Goal: Transaction & Acquisition: Obtain resource

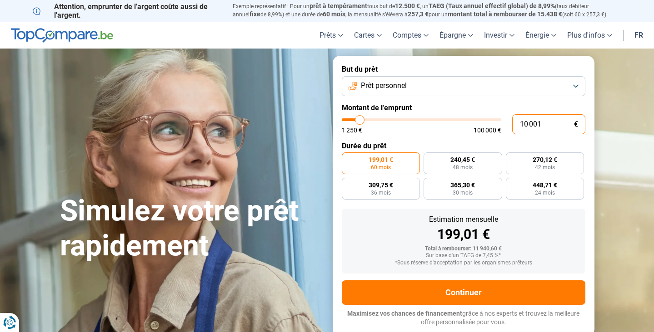
drag, startPoint x: 543, startPoint y: 125, endPoint x: 404, endPoint y: 105, distance: 139.9
click at [404, 105] on form "But du prêt Prêt personnel Montant de l'emprunt 10 001 € 1 250 € 100 000 € Duré…" at bounding box center [463, 196] width 262 height 280
type input "7"
type input "1250"
type input "70"
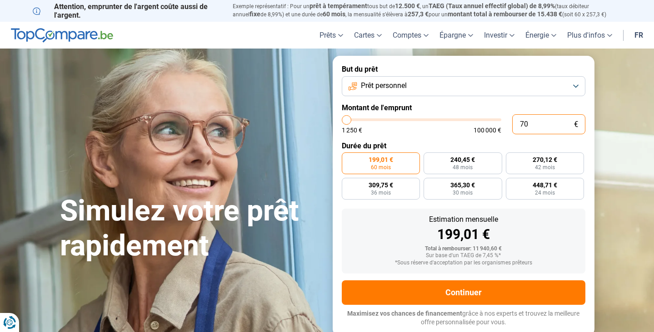
type input "1250"
type input "700"
type input "1250"
type input "7 000"
type input "7000"
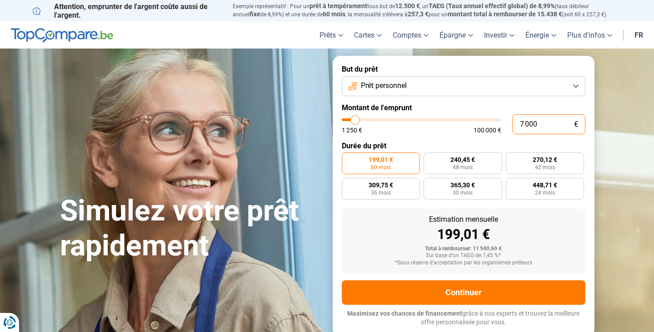
radio input "true"
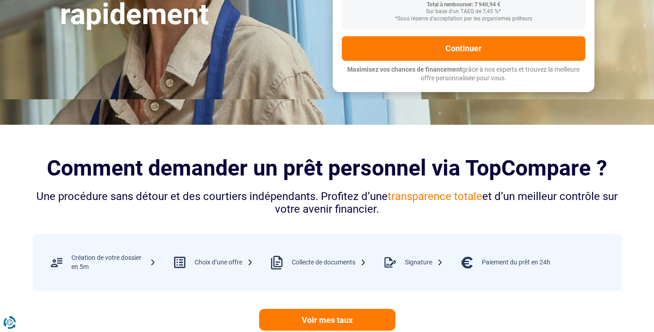
scroll to position [301, 0]
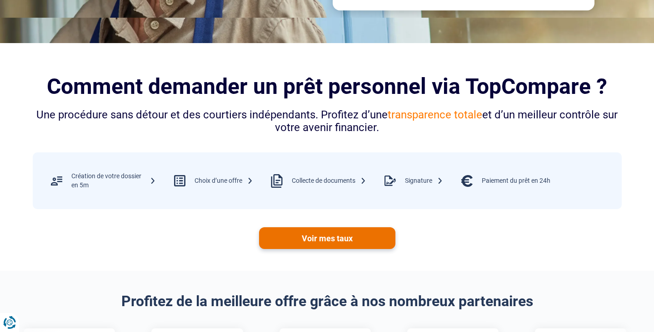
click at [314, 235] on link "Voir mes taux" at bounding box center [327, 239] width 136 height 22
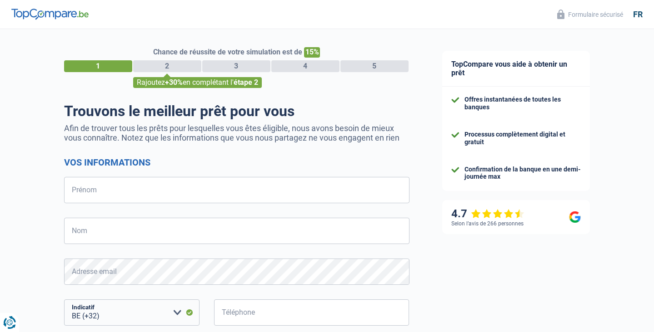
select select "32"
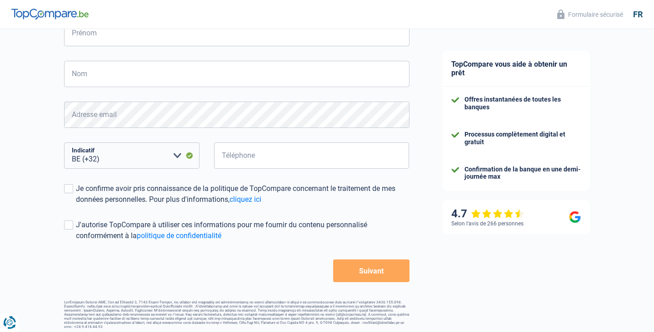
scroll to position [157, 0]
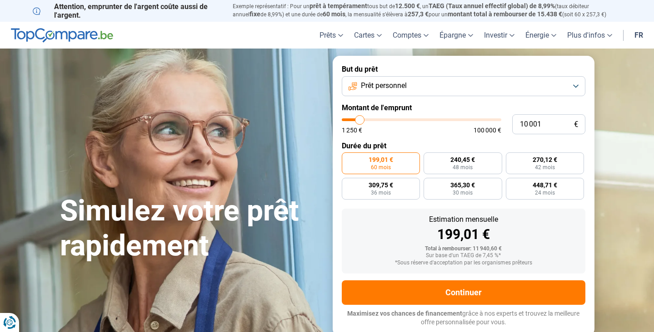
click at [441, 81] on button "Prêt personnel" at bounding box center [463, 86] width 243 height 20
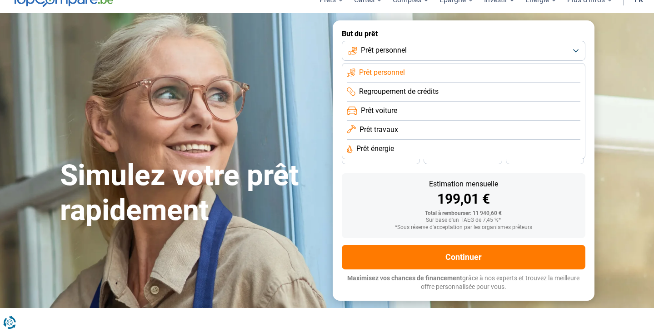
scroll to position [37, 0]
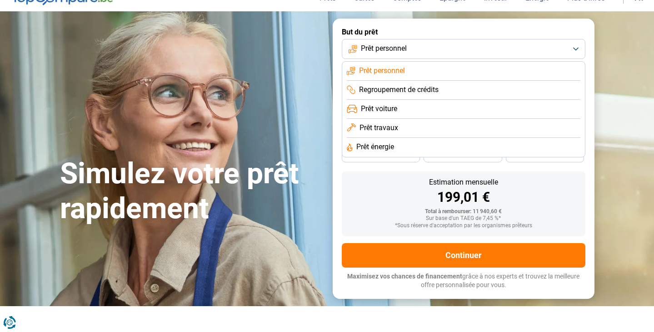
click at [383, 129] on span "Prêt travaux" at bounding box center [378, 128] width 39 height 10
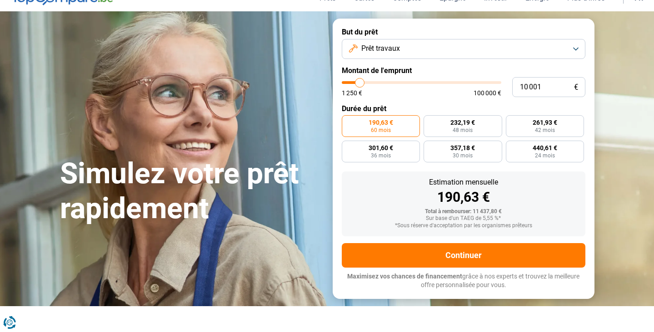
scroll to position [0, 0]
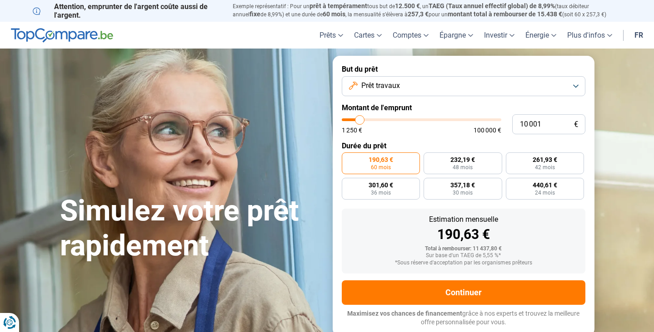
type input "40 000"
type input "40000"
click at [405, 119] on input "range" at bounding box center [421, 120] width 159 height 3
radio input "false"
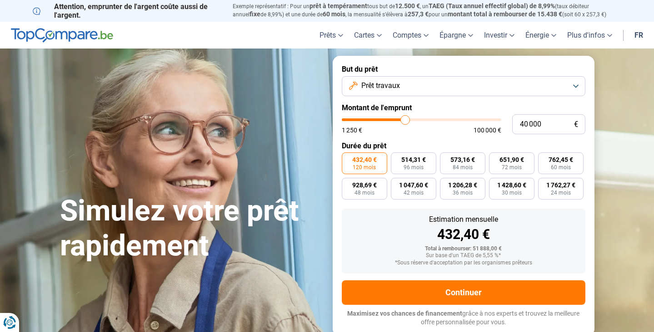
click at [364, 165] on span "120 mois" at bounding box center [363, 167] width 23 height 5
click at [347, 159] on input "432,40 € 120 mois" at bounding box center [345, 156] width 6 height 6
type input "41 500"
type input "41500"
type input "41 250"
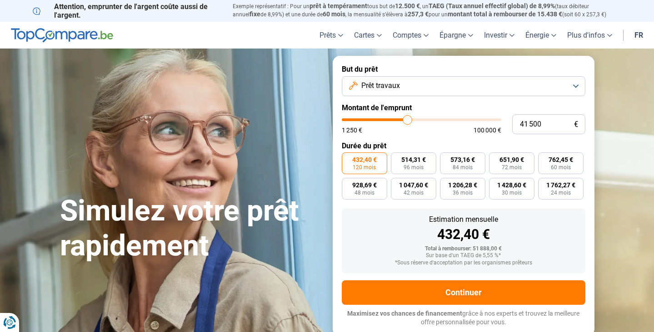
type input "41250"
type input "41 000"
type input "41000"
type input "40 750"
type input "40750"
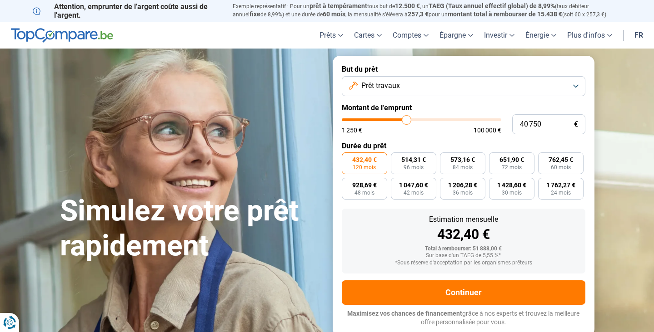
type input "40 250"
type input "40250"
type input "40 000"
type input "40000"
type input "39 750"
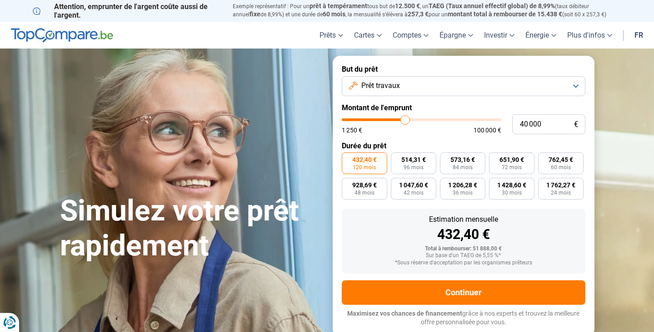
type input "39750"
type input "39 500"
type input "39500"
type input "39 750"
type input "39750"
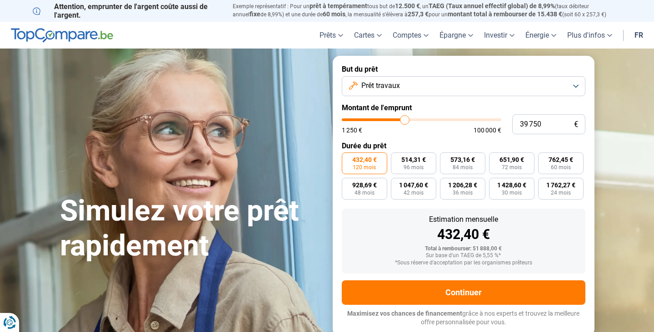
type input "40 000"
type input "40000"
type input "40 250"
type input "40250"
click at [406, 120] on input "range" at bounding box center [421, 120] width 159 height 3
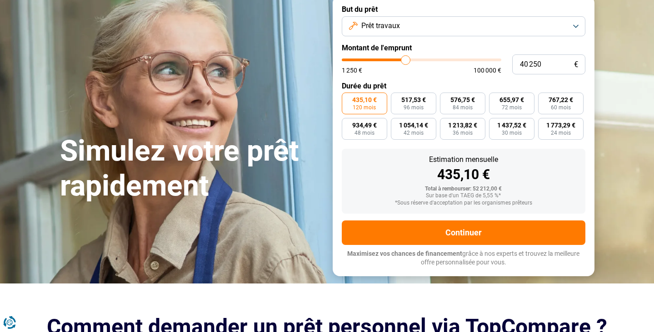
scroll to position [54, 0]
